Goal: Complete application form: Complete application form

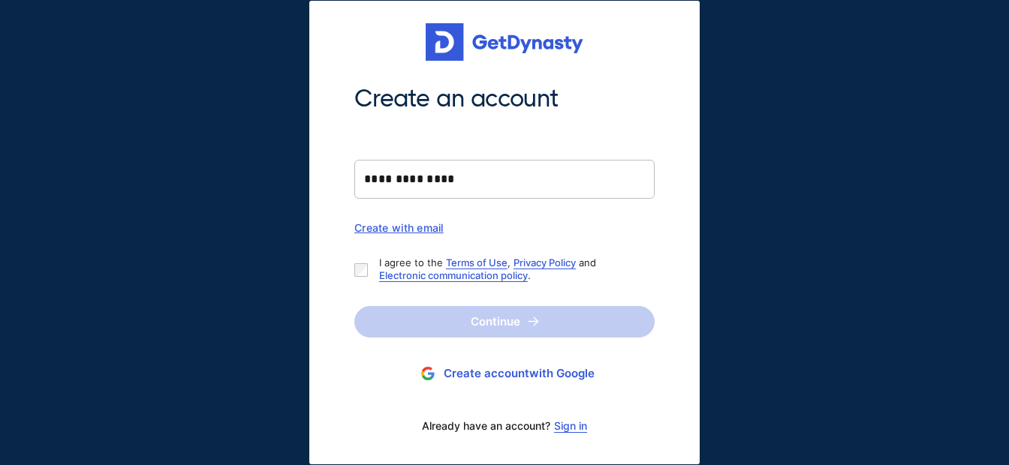
type input "**********"
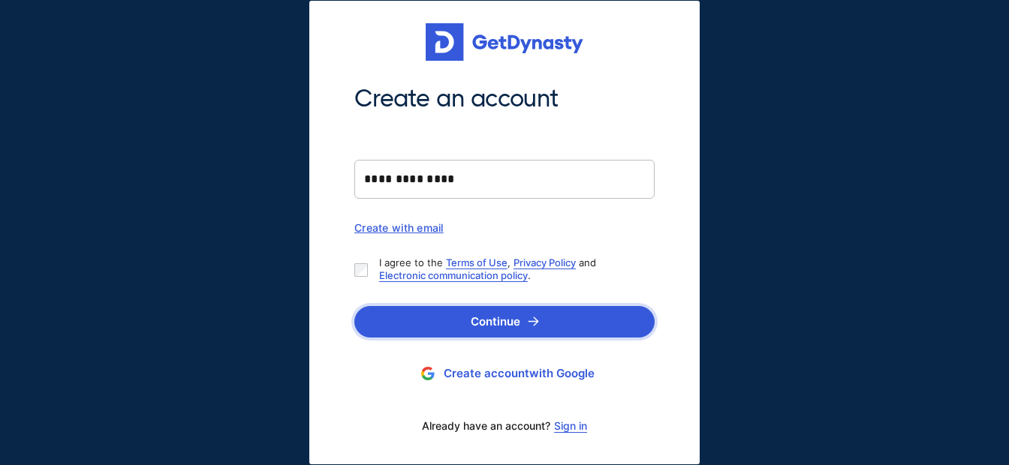
click at [532, 332] on button "Continue" at bounding box center [504, 322] width 300 height 32
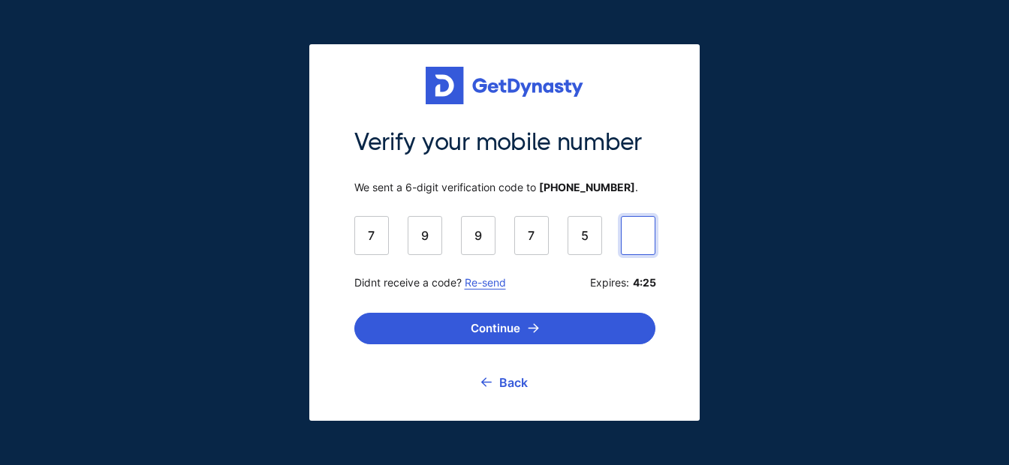
type input "******"
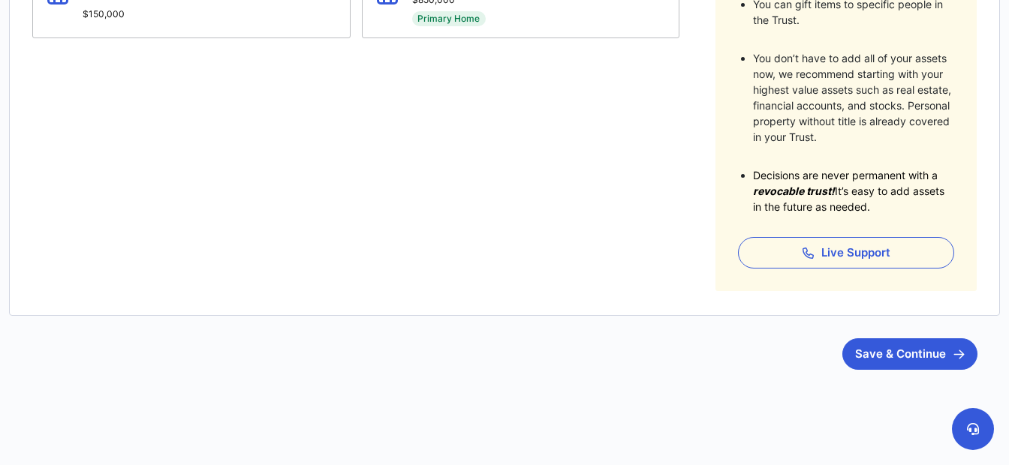
scroll to position [470, 0]
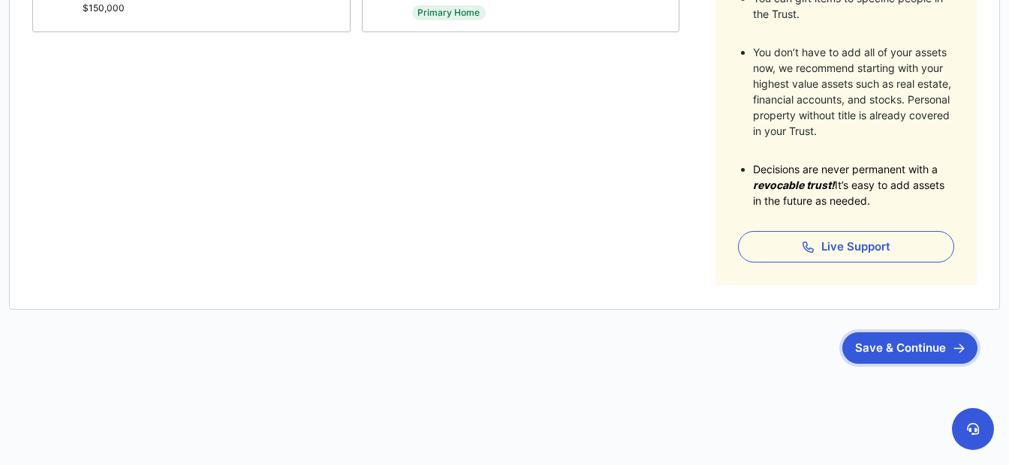
click at [889, 353] on button "Save & Continue" at bounding box center [909, 348] width 135 height 32
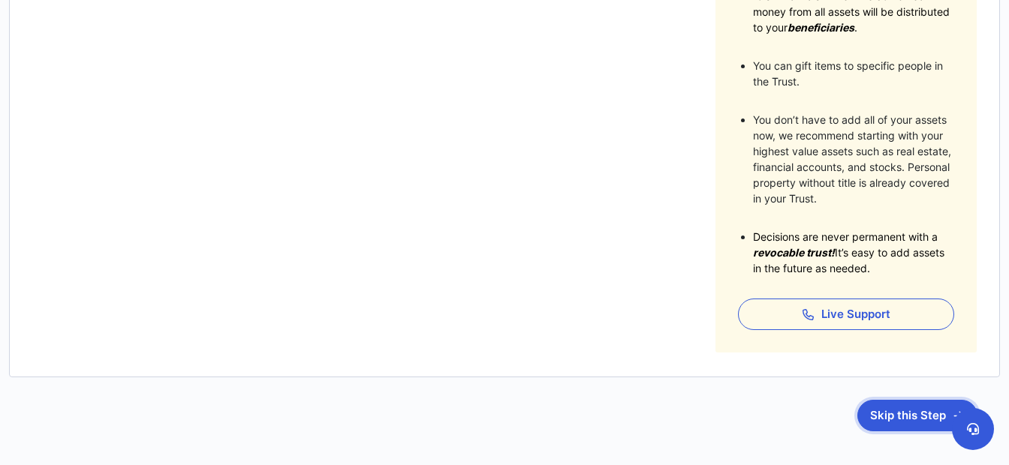
scroll to position [424, 0]
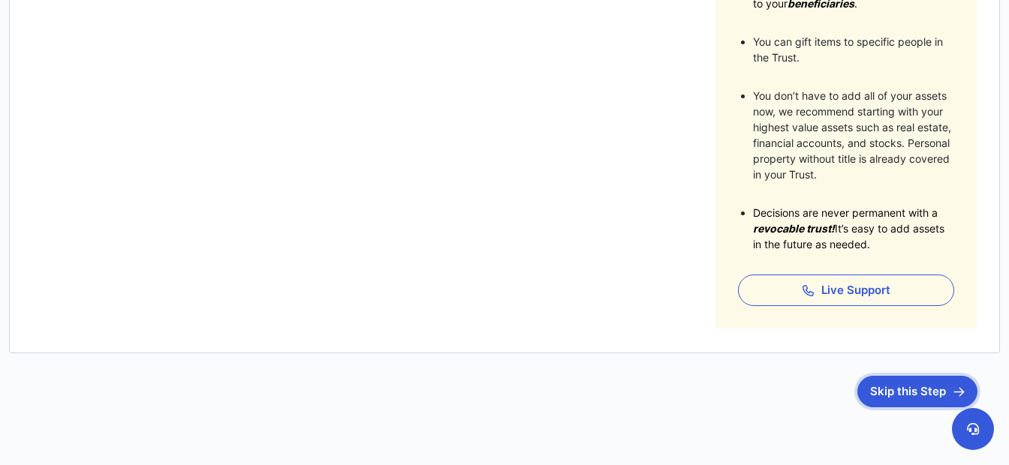
click at [884, 399] on button "Skip this Step" at bounding box center [917, 392] width 120 height 32
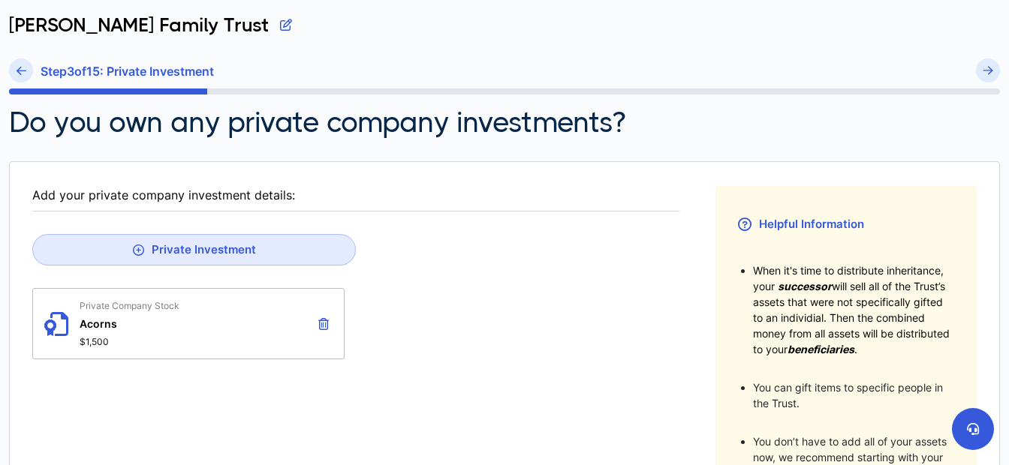
scroll to position [79, 0]
click at [327, 323] on icon at bounding box center [323, 323] width 11 height 12
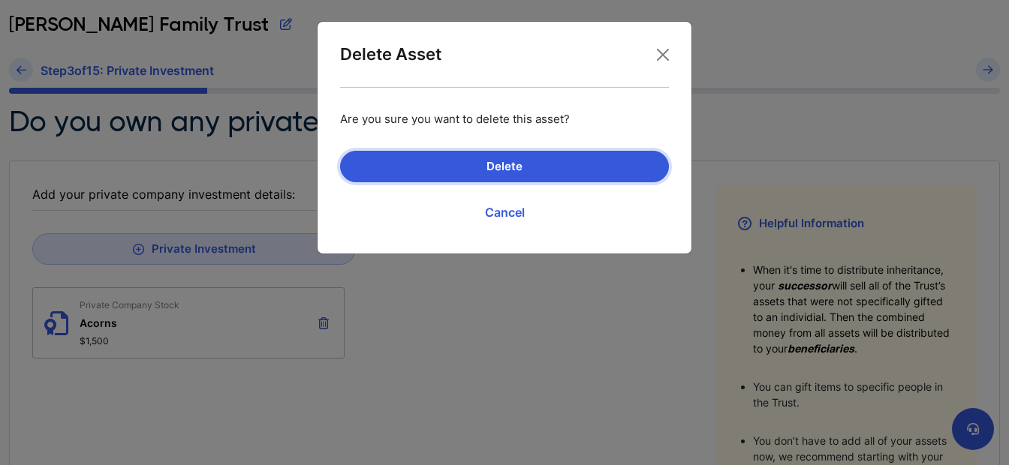
click at [477, 161] on button "Delete" at bounding box center [504, 167] width 329 height 32
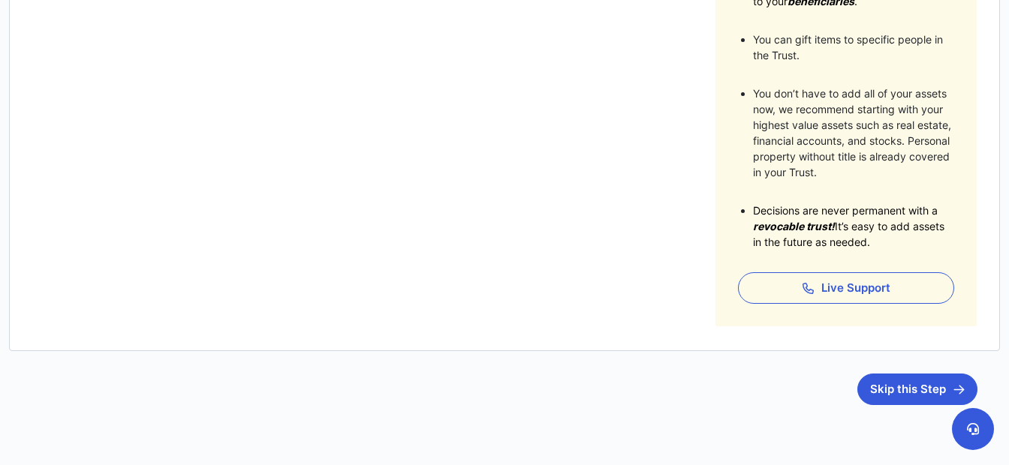
scroll to position [429, 0]
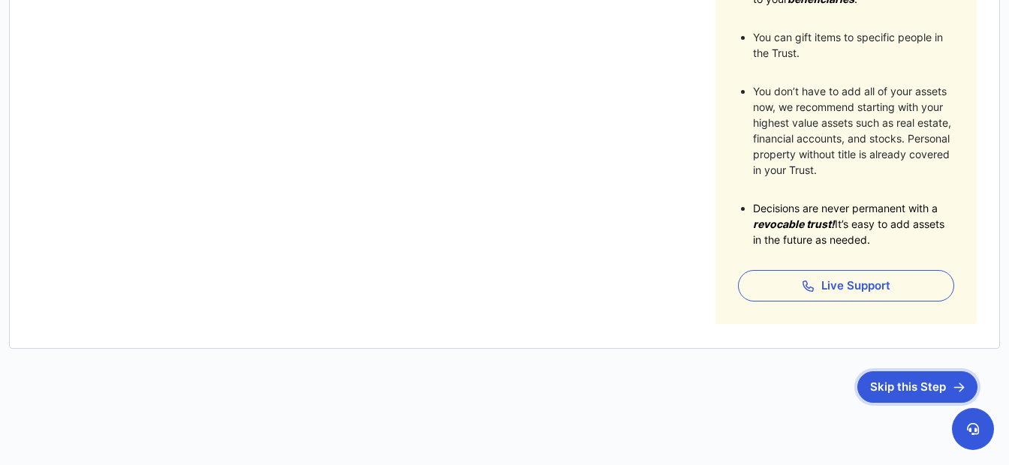
click at [911, 385] on button "Skip this Step" at bounding box center [917, 387] width 120 height 32
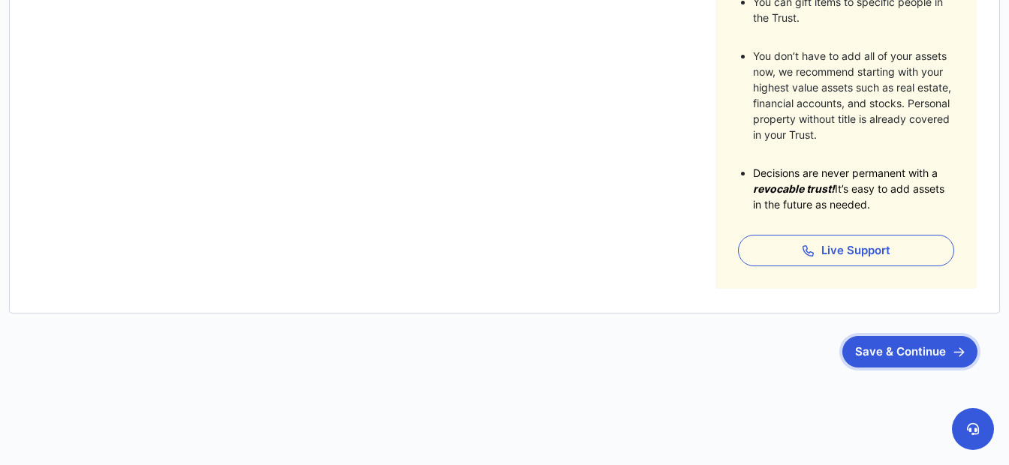
scroll to position [468, 0]
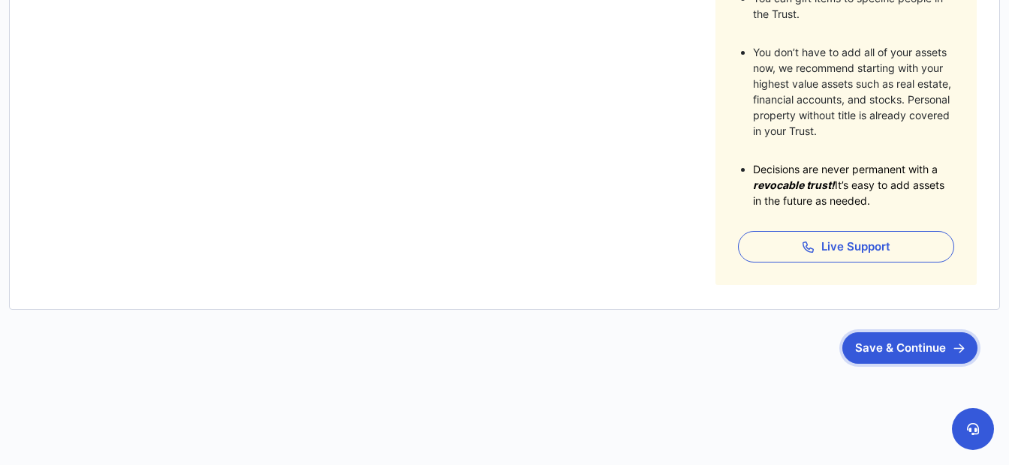
click at [869, 353] on button "Save & Continue" at bounding box center [909, 348] width 135 height 32
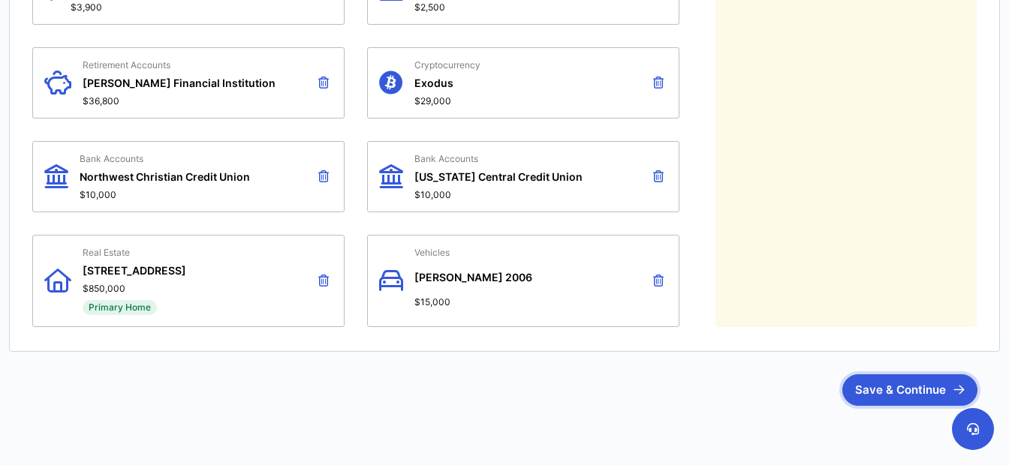
scroll to position [933, 0]
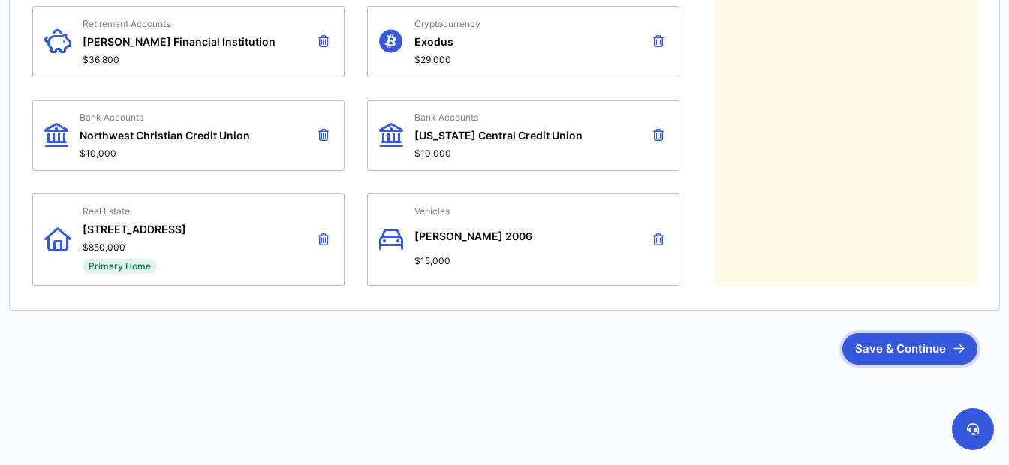
click at [898, 351] on button "Save & Continue" at bounding box center [909, 349] width 135 height 32
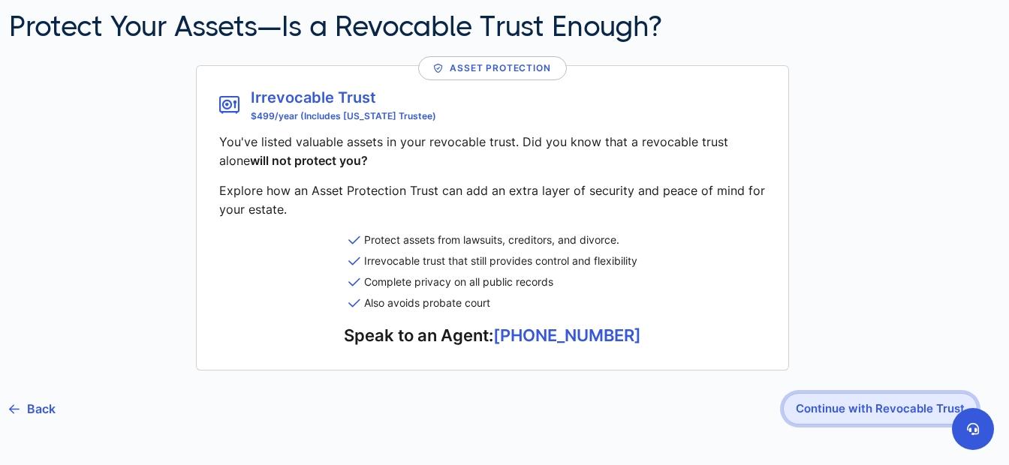
scroll to position [200, 0]
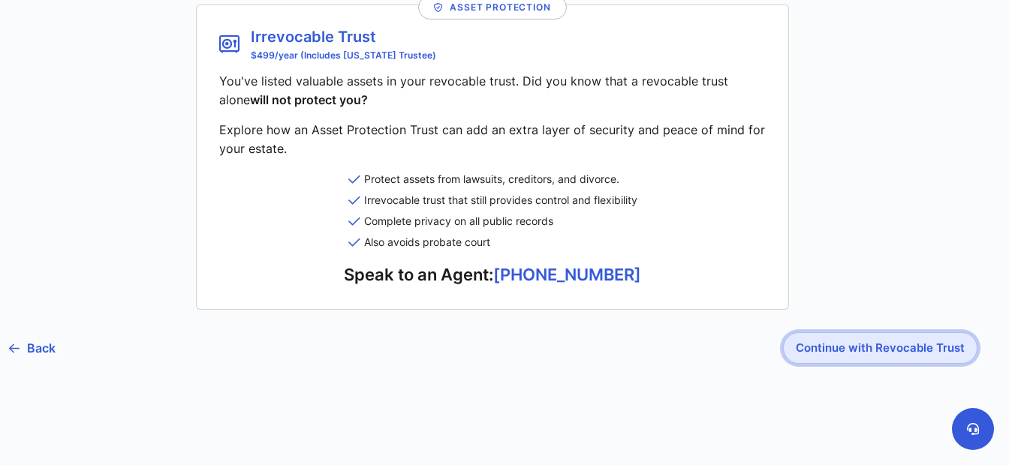
click at [848, 349] on button "Continue with Revocable Trust" at bounding box center [880, 348] width 194 height 32
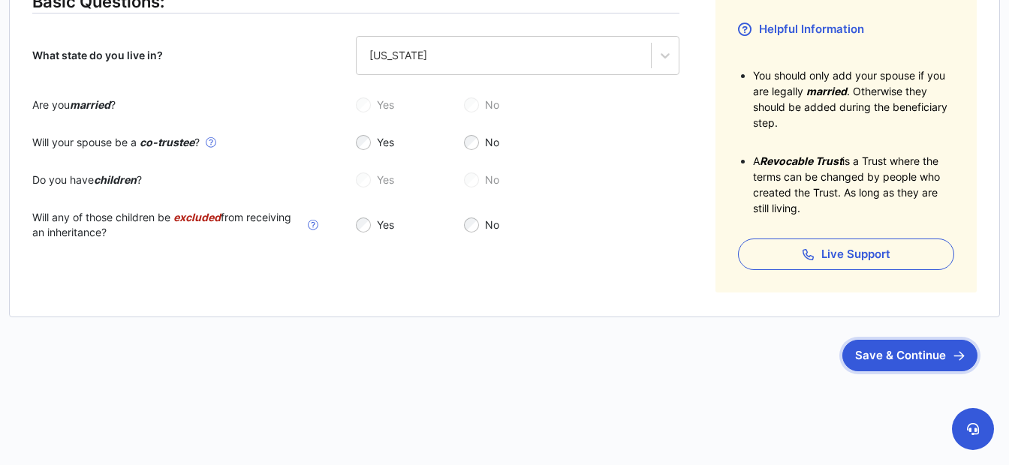
scroll to position [282, 0]
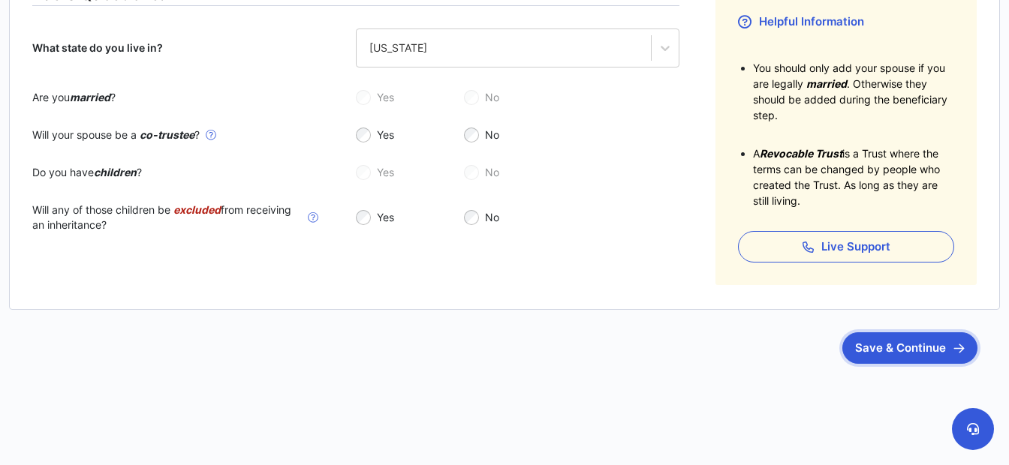
click at [861, 341] on button "Save & Continue" at bounding box center [909, 348] width 135 height 32
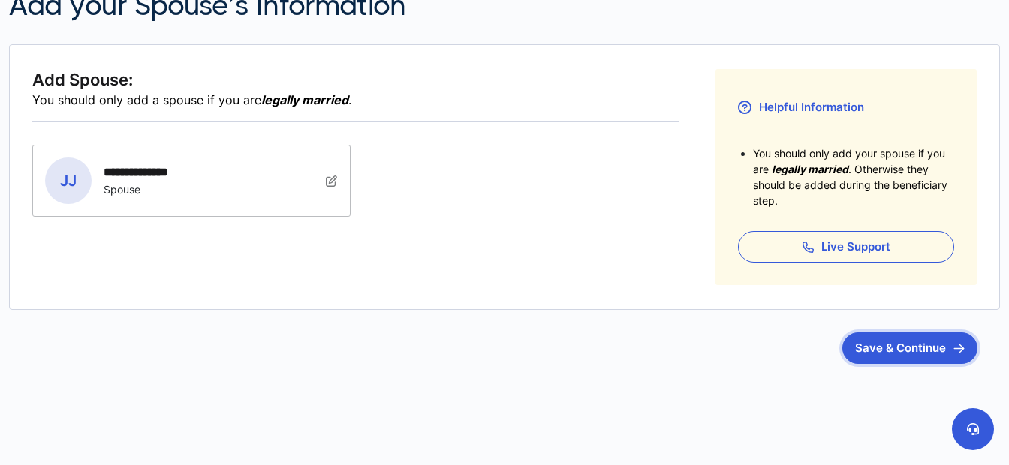
scroll to position [196, 0]
click at [880, 340] on button "Save & Continue" at bounding box center [909, 348] width 135 height 32
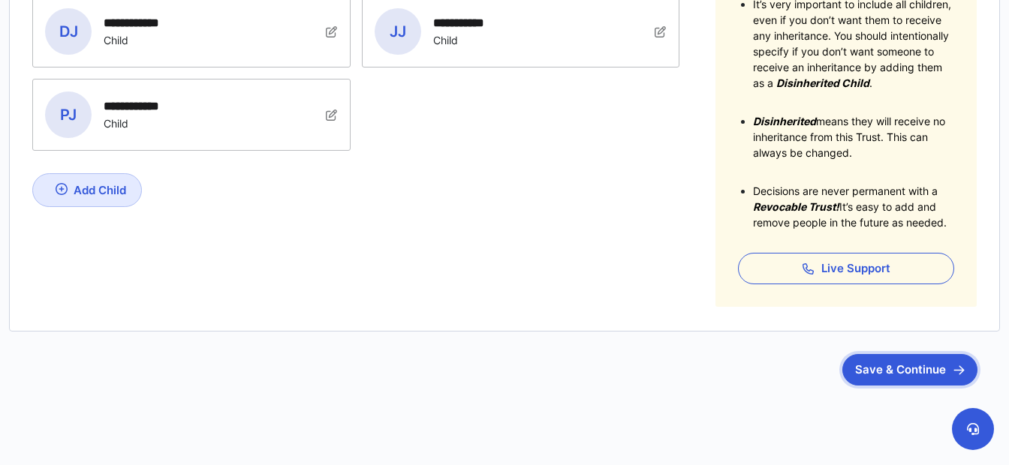
scroll to position [368, 0]
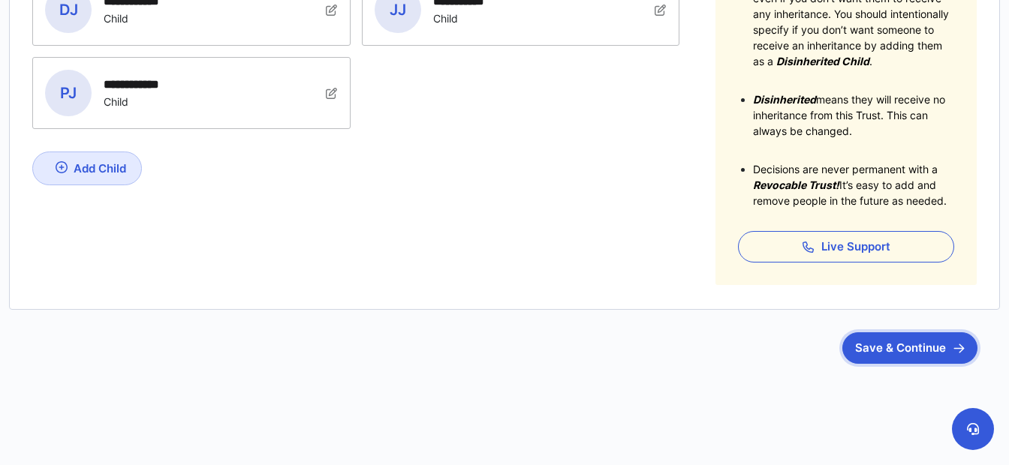
click at [893, 352] on button "Save & Continue" at bounding box center [909, 348] width 135 height 32
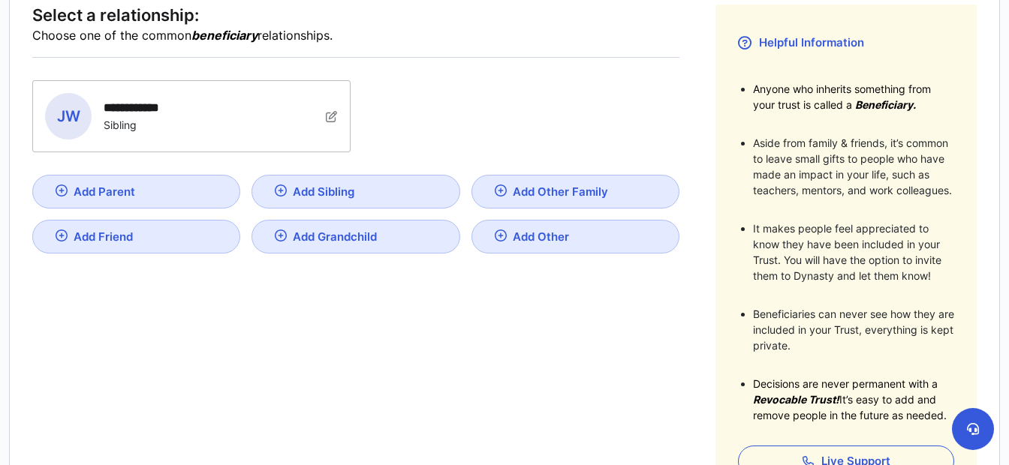
scroll to position [253, 0]
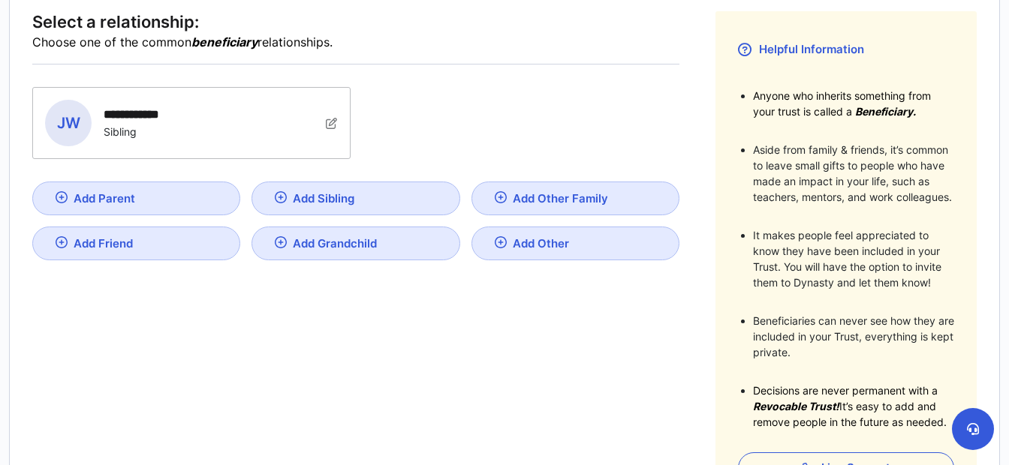
click at [332, 125] on img at bounding box center [332, 123] width 12 height 12
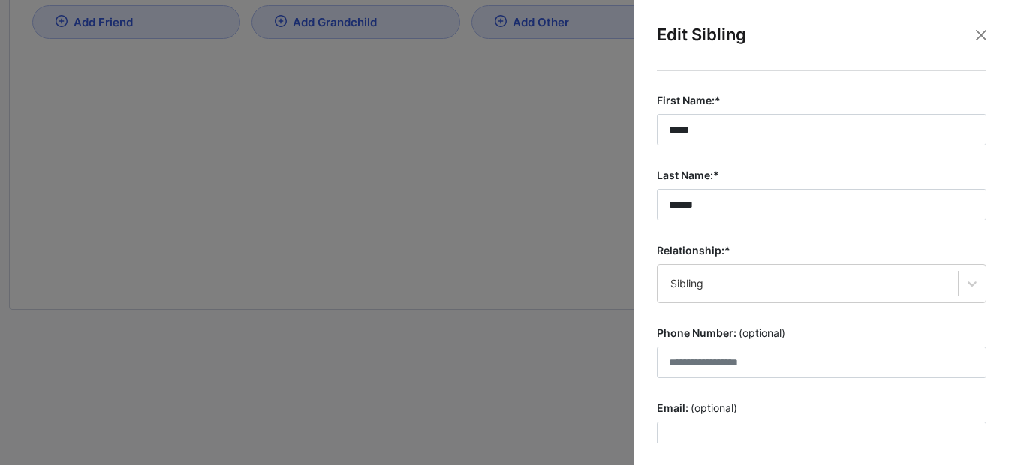
scroll to position [164, 0]
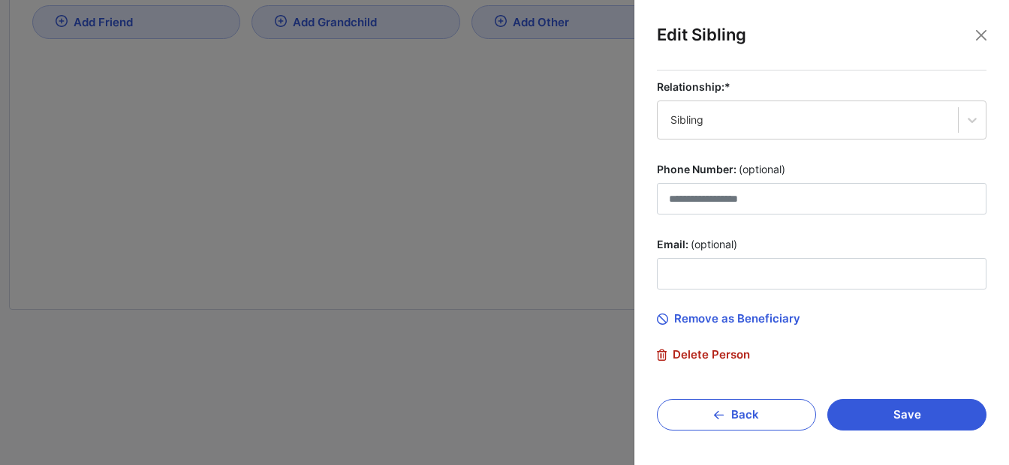
click at [711, 355] on span "Delete Person" at bounding box center [703, 355] width 93 height 14
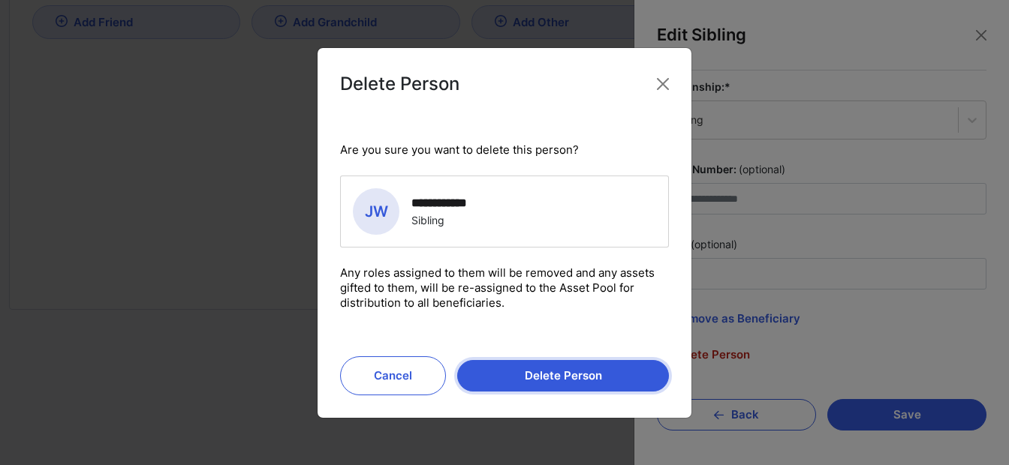
click at [537, 388] on button "Delete Person" at bounding box center [563, 376] width 212 height 32
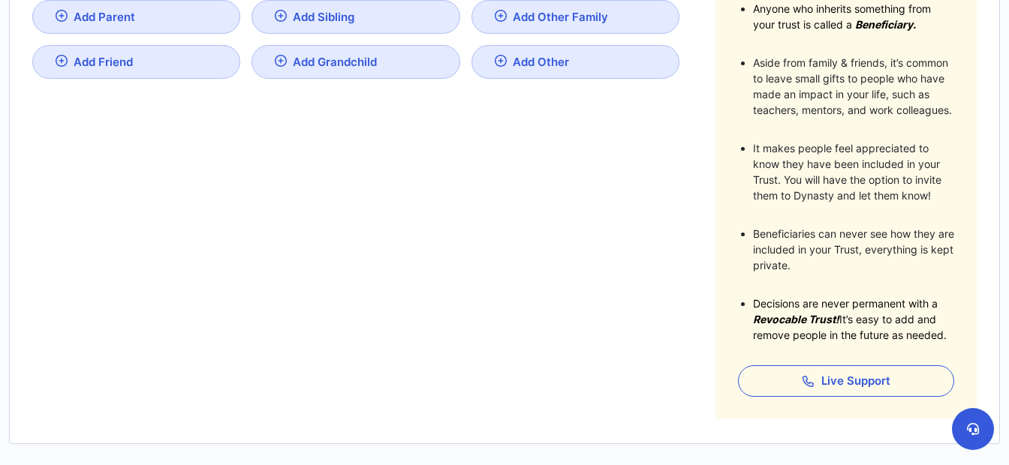
scroll to position [397, 0]
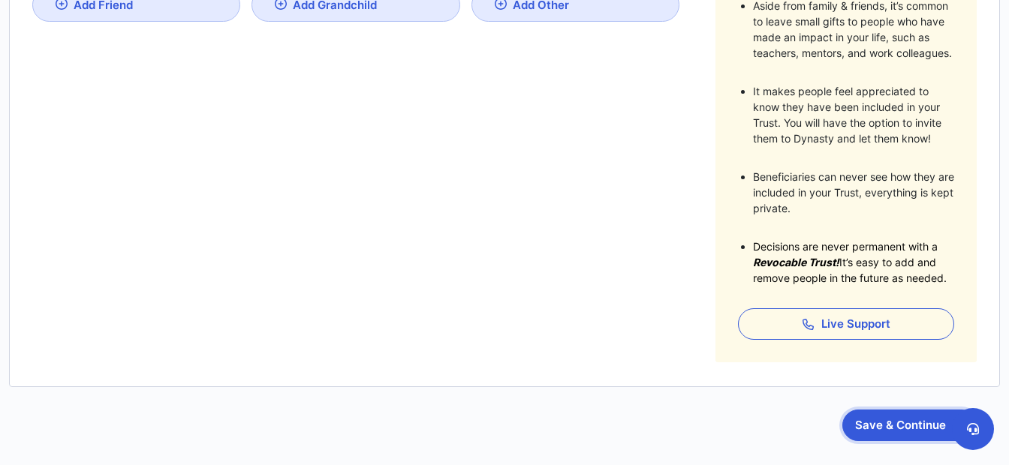
click at [892, 433] on button "Save & Continue" at bounding box center [909, 426] width 135 height 32
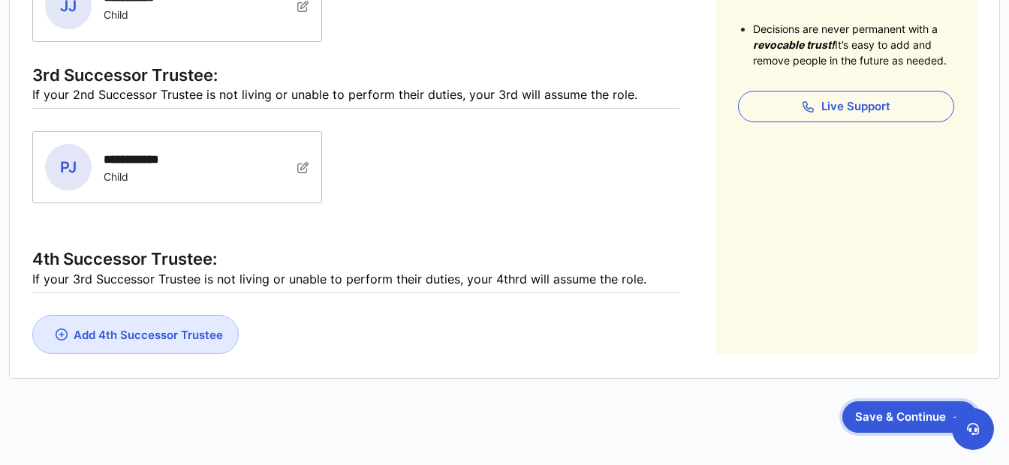
scroll to position [579, 0]
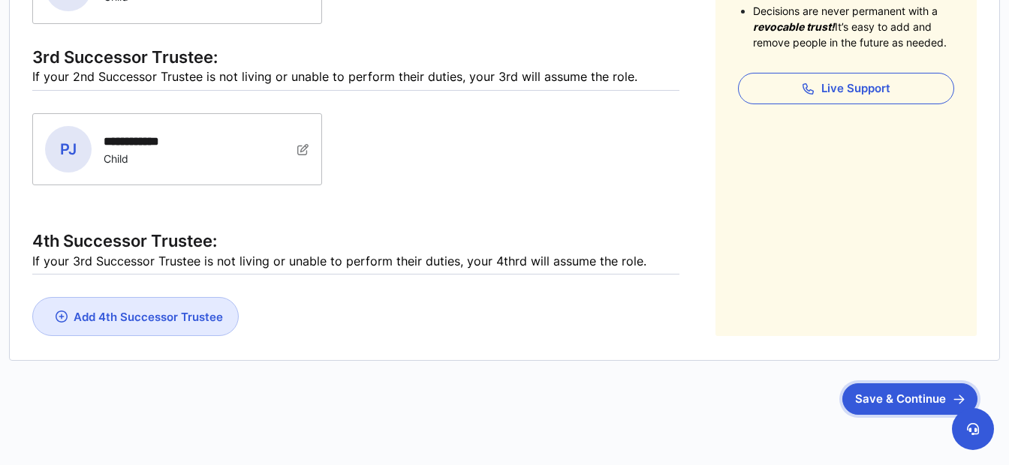
click at [895, 397] on button "Save & Continue" at bounding box center [909, 399] width 135 height 32
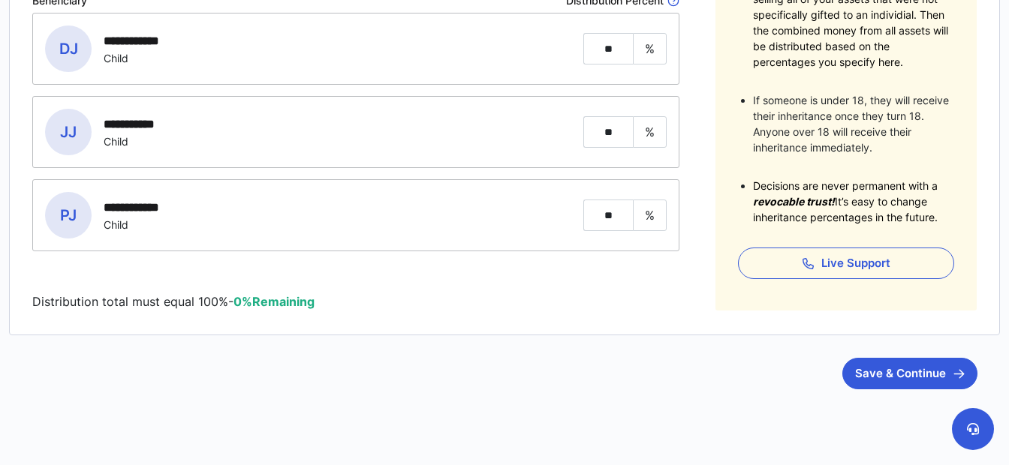
scroll to position [384, 0]
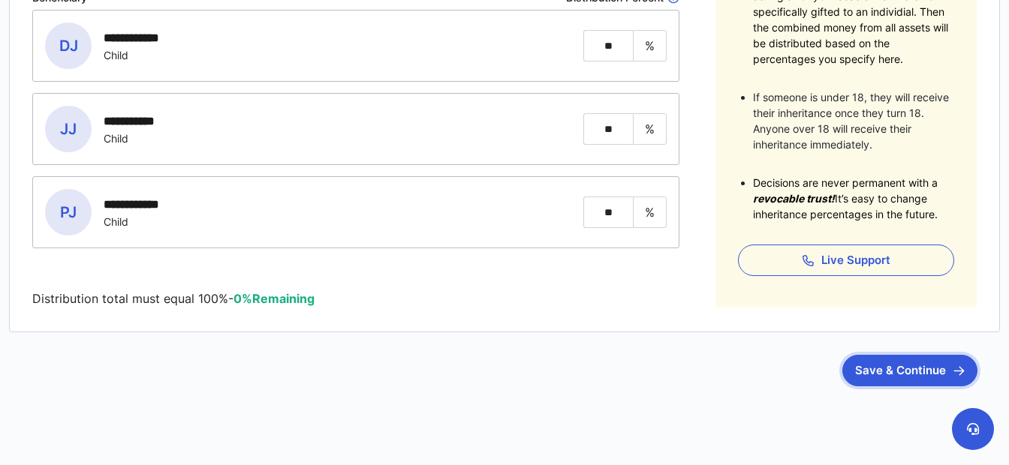
click at [882, 377] on button "Save & Continue" at bounding box center [909, 371] width 135 height 32
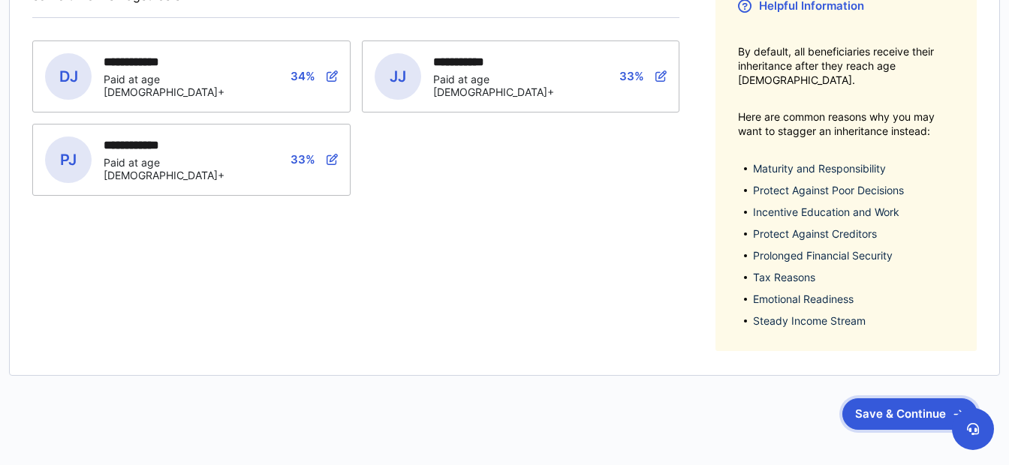
scroll to position [297, 0]
click at [879, 398] on button "Save & Continue" at bounding box center [909, 414] width 135 height 32
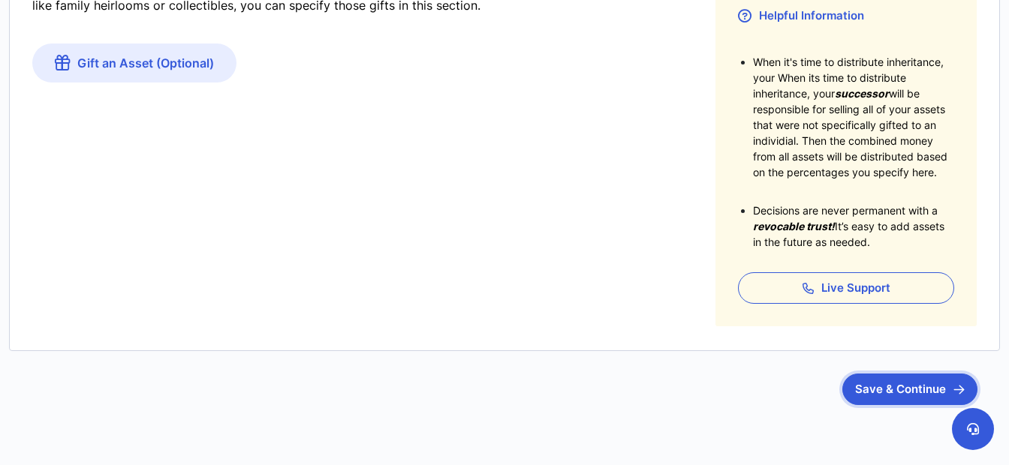
scroll to position [329, 0]
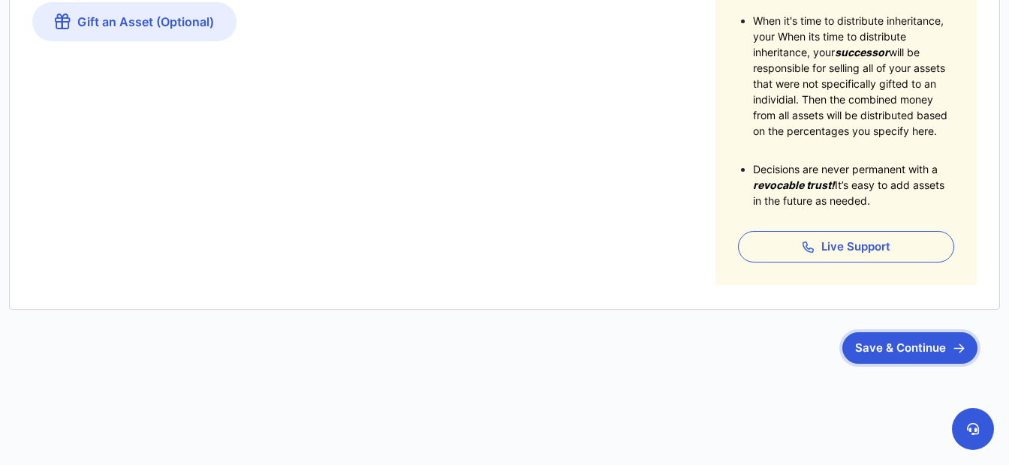
drag, startPoint x: 928, startPoint y: 350, endPoint x: 904, endPoint y: 348, distance: 24.1
click at [928, 349] on button "Save & Continue" at bounding box center [909, 348] width 135 height 32
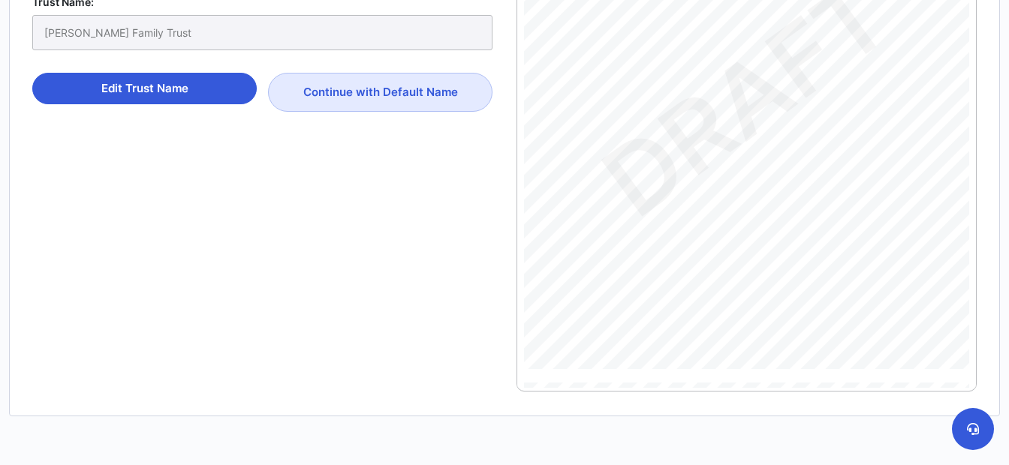
scroll to position [426, 0]
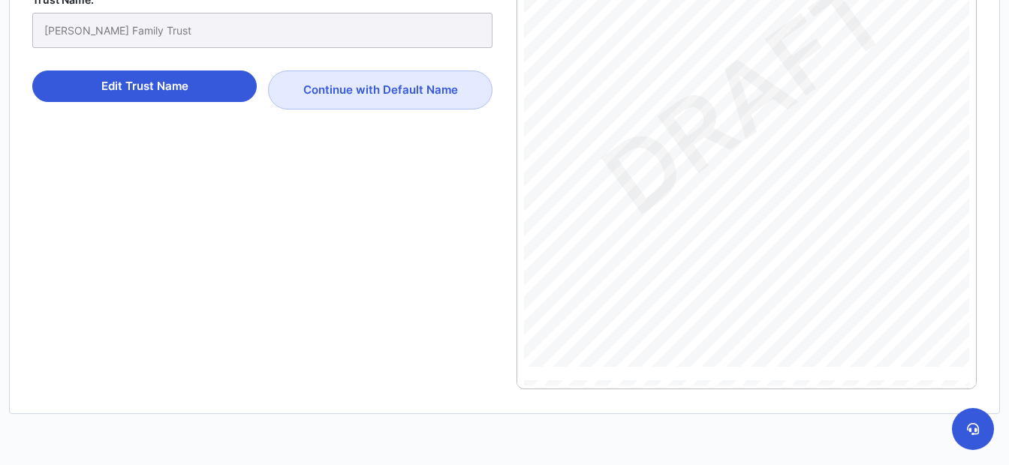
click at [698, 288] on div "t Declaration of Trust Trust ID: 09404164119ac503fb7434b405bef8b933b007e67e6e8b…" at bounding box center [738, 103] width 429 height 555
